Goal: Find specific page/section: Find specific page/section

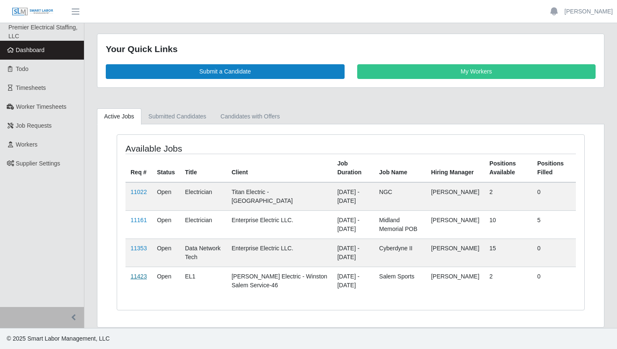
click at [136, 275] on link "11423" at bounding box center [139, 276] width 16 height 7
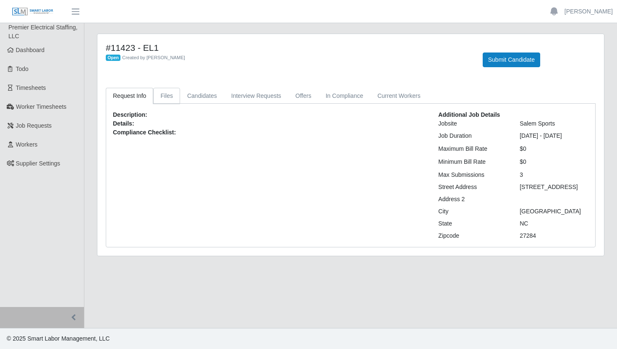
click at [164, 91] on link "Files" at bounding box center [166, 96] width 27 height 16
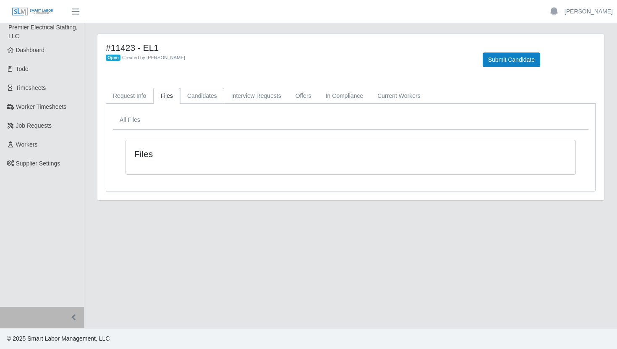
click at [184, 96] on link "Candidates" at bounding box center [202, 96] width 44 height 16
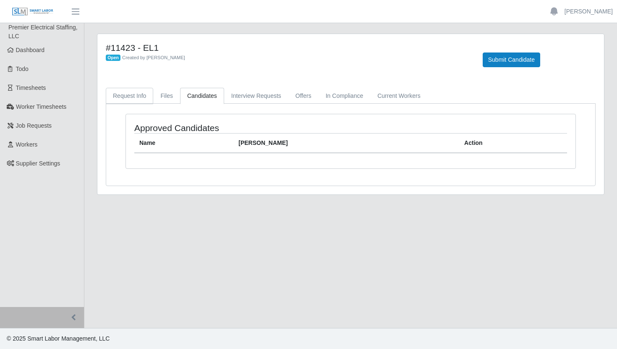
click at [142, 97] on link "Request Info" at bounding box center [129, 96] width 47 height 16
